Goal: Obtain resource: Download file/media

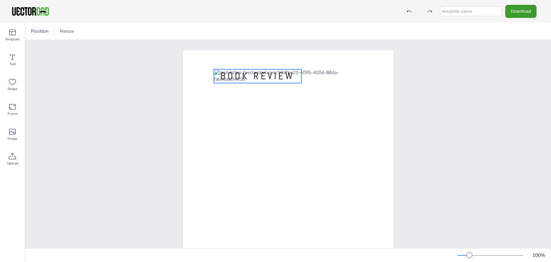
click at [244, 71] on span "BOOK REVIEW" at bounding box center [258, 76] width 74 height 12
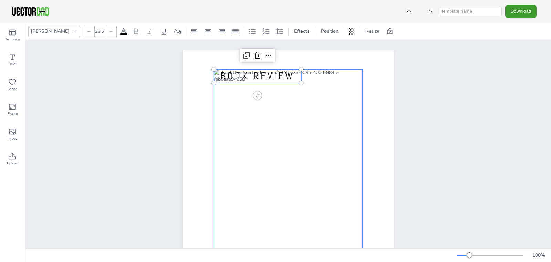
click at [235, 89] on div at bounding box center [288, 186] width 149 height 235
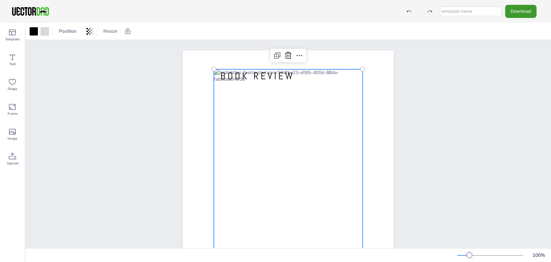
click at [232, 86] on div at bounding box center [288, 186] width 149 height 235
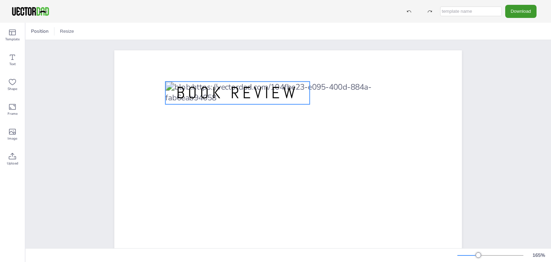
click at [235, 92] on span "BOOK REVIEW" at bounding box center [237, 92] width 122 height 21
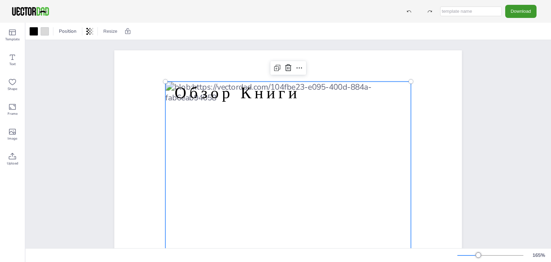
click at [295, 69] on icon at bounding box center [299, 68] width 8 height 8
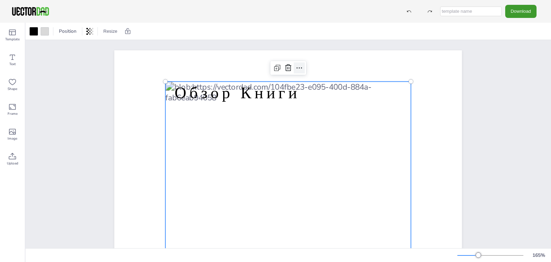
click at [295, 69] on icon at bounding box center [299, 68] width 8 height 8
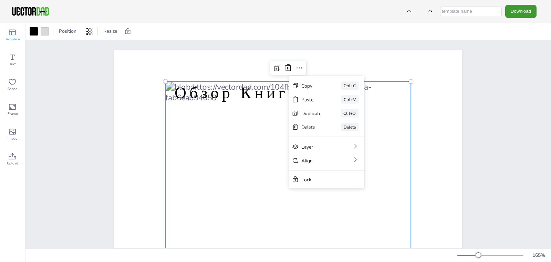
click at [10, 38] on span "Template" at bounding box center [12, 40] width 14 height 6
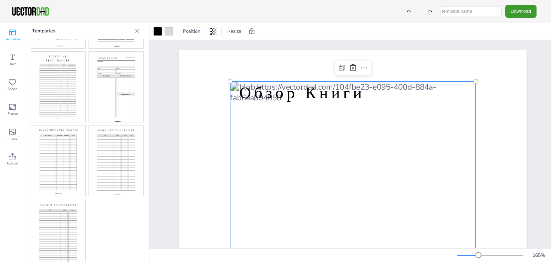
click at [139, 30] on icon at bounding box center [136, 31] width 7 height 7
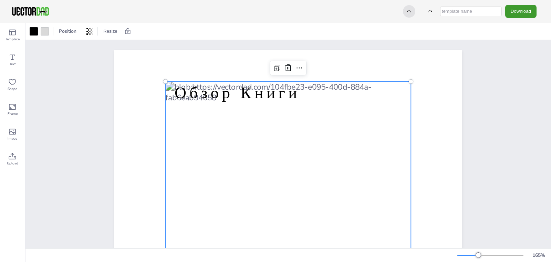
click at [408, 14] on div at bounding box center [409, 11] width 12 height 12
click at [517, 12] on button "Download" at bounding box center [520, 11] width 31 height 13
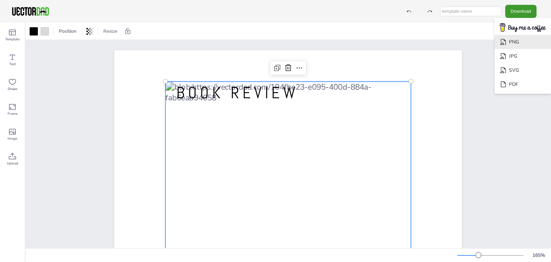
click at [517, 38] on li "PNG" at bounding box center [523, 42] width 57 height 14
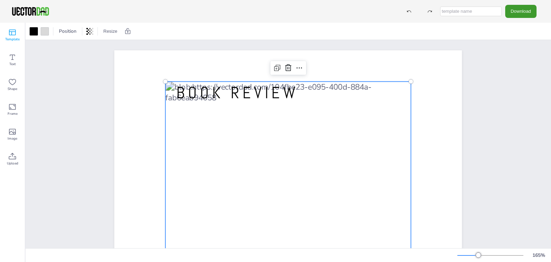
click at [12, 37] on span "Template" at bounding box center [12, 40] width 14 height 6
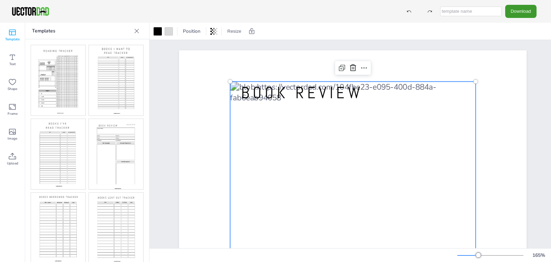
click at [72, 87] on img at bounding box center [58, 80] width 54 height 70
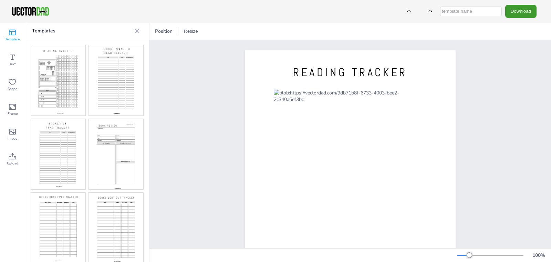
scroll to position [67, 0]
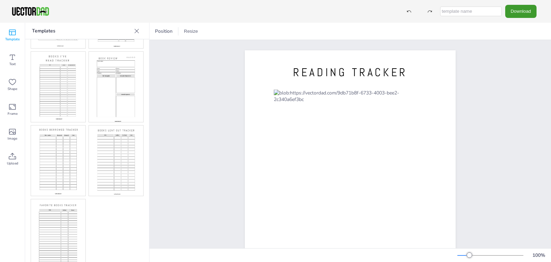
click at [79, 212] on img at bounding box center [58, 234] width 54 height 70
click at [110, 153] on img at bounding box center [116, 160] width 54 height 70
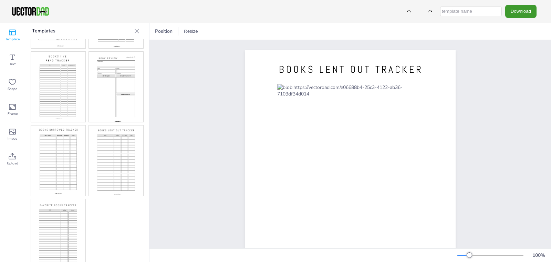
scroll to position [33, 0]
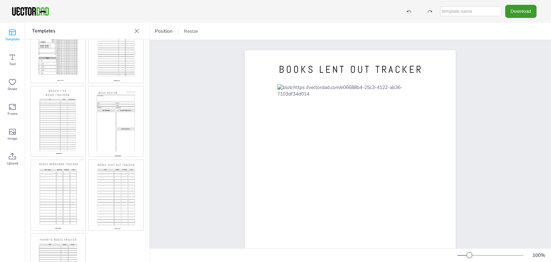
click at [107, 141] on img at bounding box center [116, 121] width 54 height 70
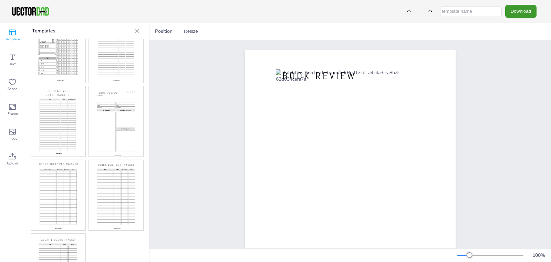
click at [82, 133] on img at bounding box center [58, 121] width 54 height 70
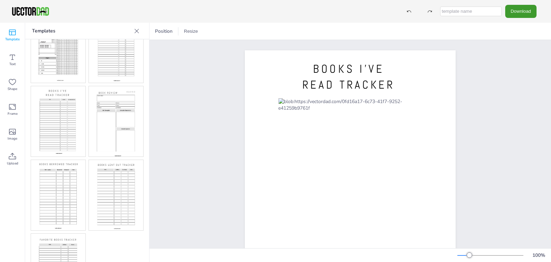
scroll to position [0, 0]
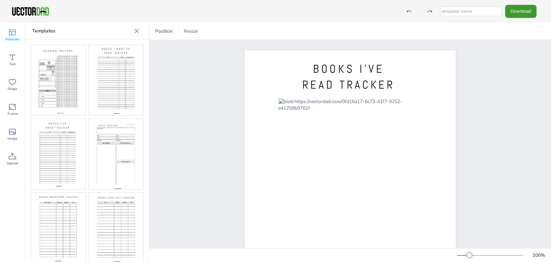
click at [96, 100] on img at bounding box center [116, 80] width 54 height 70
